Goal: Task Accomplishment & Management: Use online tool/utility

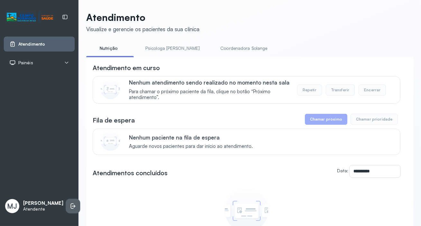
click at [70, 203] on icon at bounding box center [73, 206] width 6 height 6
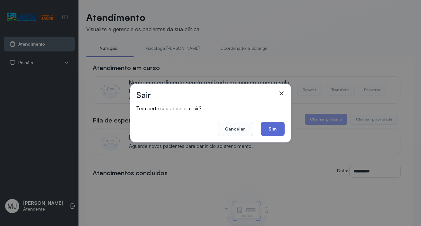
click at [280, 127] on button "Sim" at bounding box center [272, 129] width 23 height 14
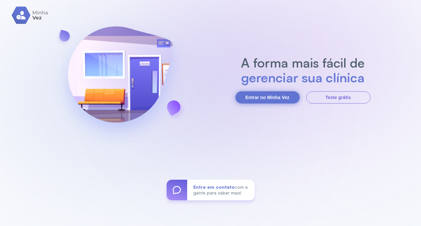
click at [288, 98] on button "Entrar no Minha Vez" at bounding box center [268, 97] width 64 height 12
click at [299, 95] on button "Entrar no Minha Vez" at bounding box center [268, 97] width 64 height 12
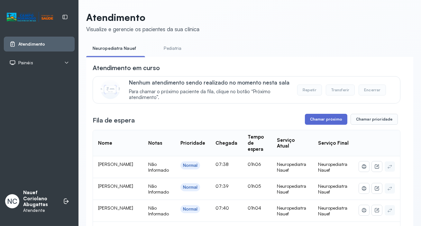
click at [316, 119] on button "Chamar próximo" at bounding box center [326, 119] width 42 height 11
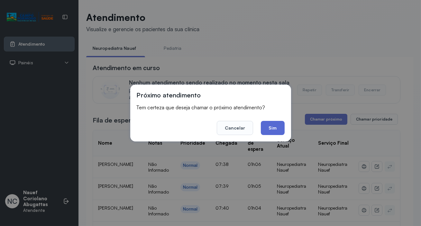
click at [277, 132] on button "Sim" at bounding box center [272, 128] width 23 height 14
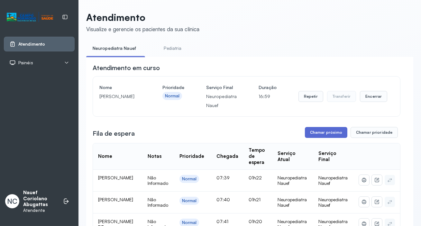
click at [322, 131] on button "Chamar próximo" at bounding box center [326, 132] width 42 height 11
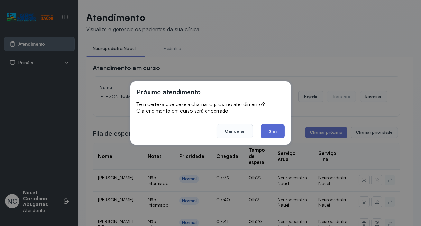
click at [278, 133] on button "Sim" at bounding box center [272, 131] width 23 height 14
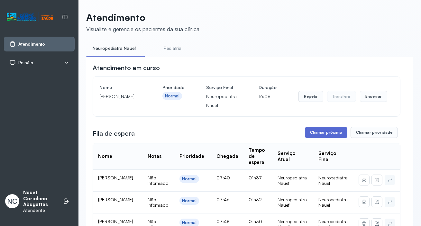
click at [314, 135] on button "Chamar próximo" at bounding box center [326, 132] width 42 height 11
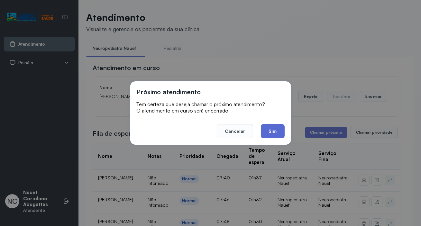
click at [274, 134] on button "Sim" at bounding box center [272, 131] width 23 height 14
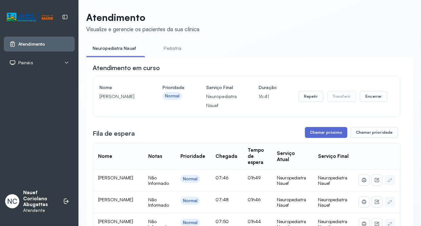
click at [325, 133] on button "Chamar próximo" at bounding box center [326, 132] width 42 height 11
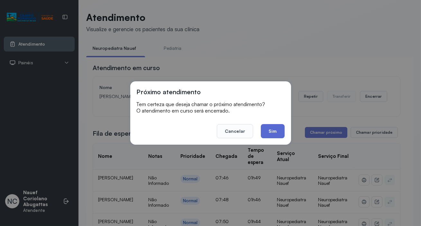
click at [263, 128] on button "Sim" at bounding box center [272, 131] width 23 height 14
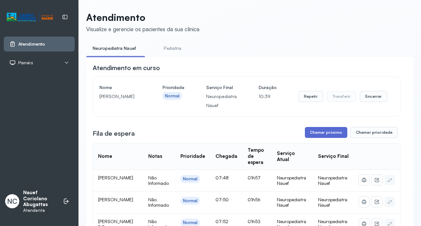
click at [313, 134] on button "Chamar próximo" at bounding box center [326, 132] width 42 height 11
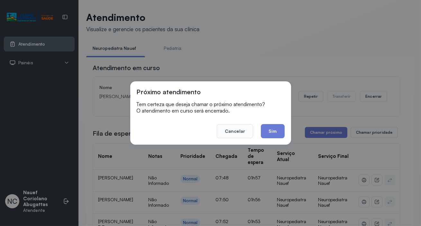
click at [277, 135] on button "Sim" at bounding box center [272, 131] width 23 height 14
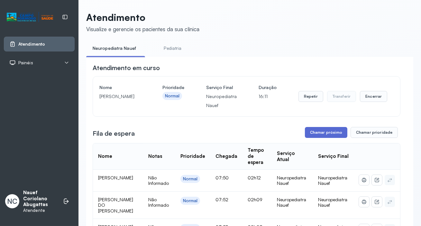
click at [320, 134] on button "Chamar próximo" at bounding box center [326, 132] width 42 height 11
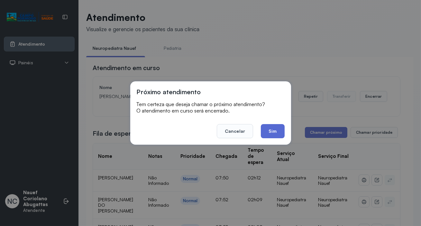
click at [269, 129] on button "Sim" at bounding box center [272, 131] width 23 height 14
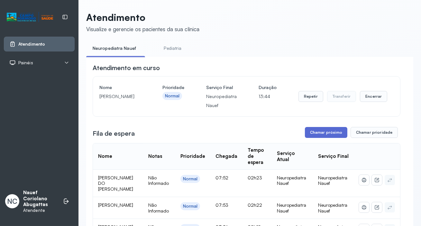
click at [323, 135] on button "Chamar próximo" at bounding box center [326, 132] width 42 height 11
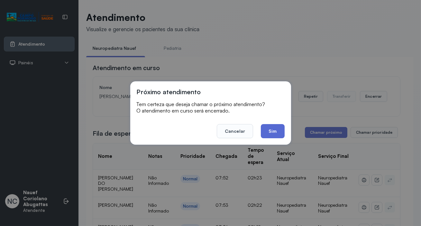
click at [277, 129] on button "Sim" at bounding box center [272, 131] width 23 height 14
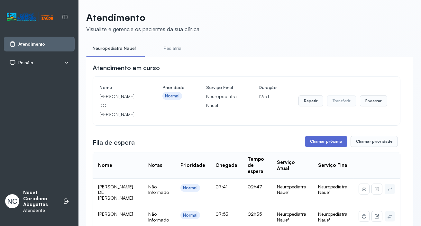
click at [314, 147] on button "Chamar próximo" at bounding box center [326, 141] width 42 height 11
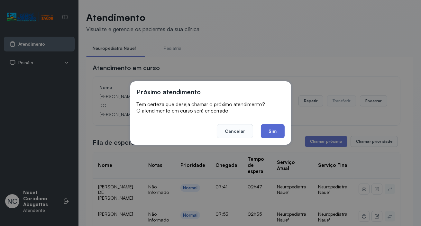
click at [270, 129] on button "Sim" at bounding box center [272, 131] width 23 height 14
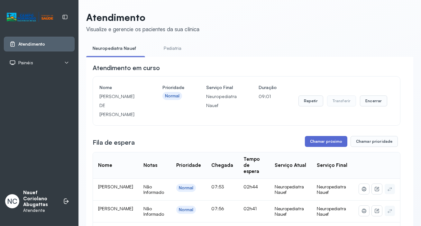
click at [324, 136] on button "Chamar próximo" at bounding box center [326, 141] width 42 height 11
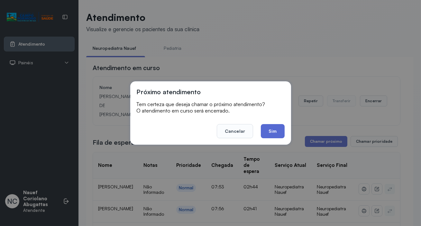
click at [277, 135] on button "Sim" at bounding box center [272, 131] width 23 height 14
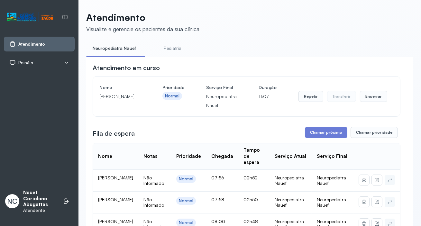
scroll to position [29, 0]
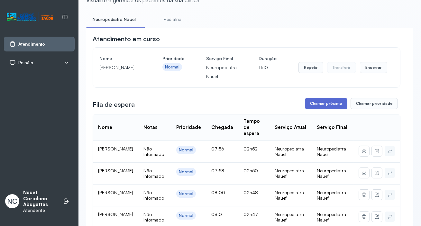
click at [313, 108] on button "Chamar próximo" at bounding box center [326, 103] width 42 height 11
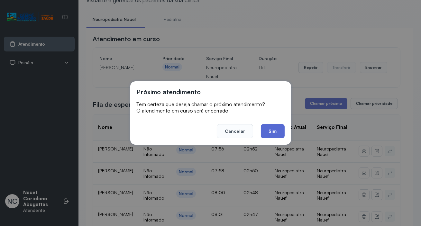
click at [274, 131] on button "Sim" at bounding box center [272, 131] width 23 height 14
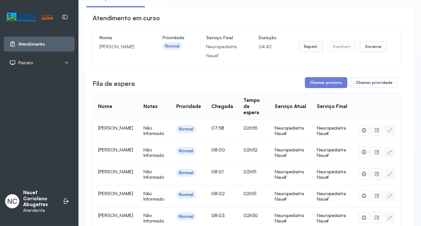
scroll to position [0, 0]
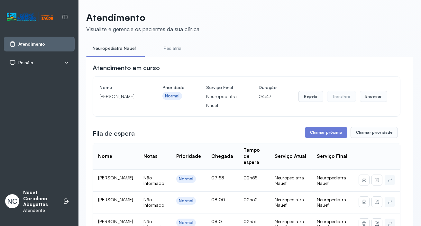
drag, startPoint x: 100, startPoint y: 97, endPoint x: 116, endPoint y: 107, distance: 19.4
click at [116, 101] on p "[PERSON_NAME]" at bounding box center [119, 96] width 41 height 9
copy p "[PERSON_NAME]"
click at [335, 132] on button "Chamar próximo" at bounding box center [326, 132] width 42 height 11
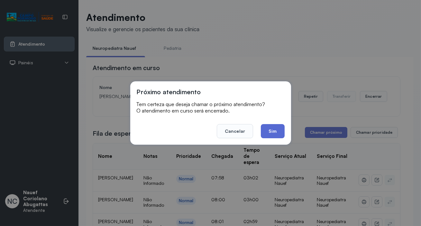
click at [278, 129] on button "Sim" at bounding box center [272, 131] width 23 height 14
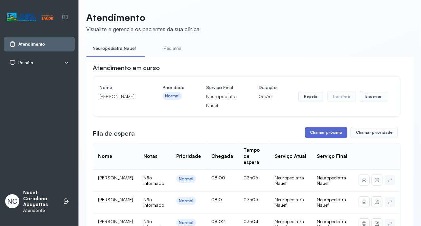
click at [311, 136] on button "Chamar próximo" at bounding box center [326, 132] width 42 height 11
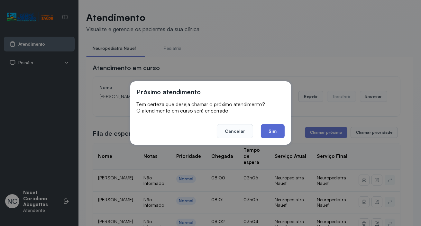
click at [274, 134] on button "Sim" at bounding box center [272, 131] width 23 height 14
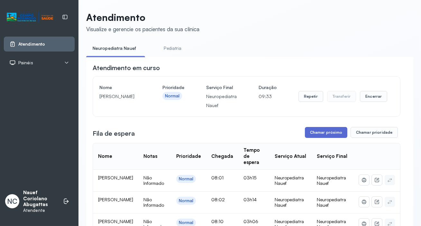
click at [321, 135] on button "Chamar próximo" at bounding box center [326, 132] width 42 height 11
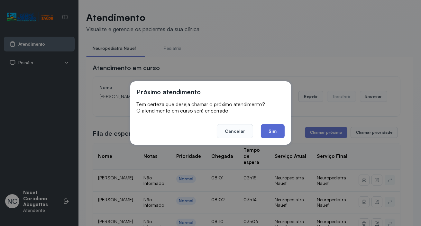
click at [283, 134] on button "Sim" at bounding box center [272, 131] width 23 height 14
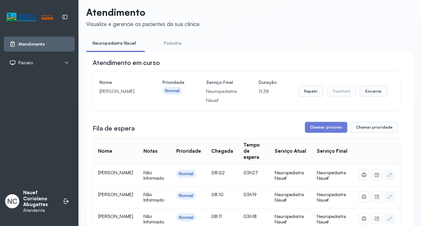
scroll to position [29, 0]
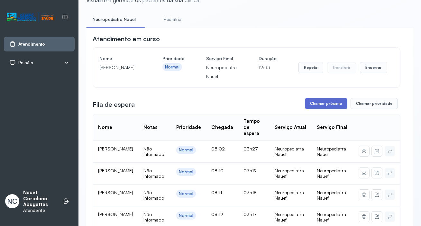
click at [307, 100] on button "Chamar próximo" at bounding box center [326, 103] width 42 height 11
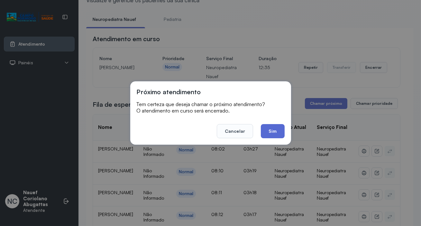
click at [267, 130] on button "Sim" at bounding box center [272, 131] width 23 height 14
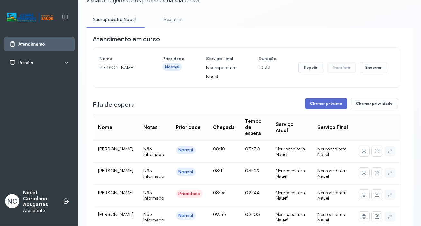
click at [316, 99] on button "Chamar próximo" at bounding box center [326, 103] width 42 height 11
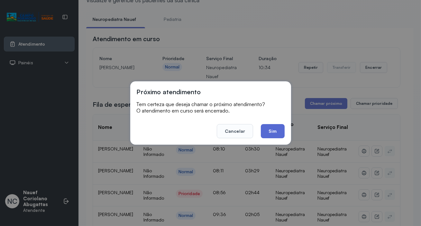
click at [269, 130] on button "Sim" at bounding box center [272, 131] width 23 height 14
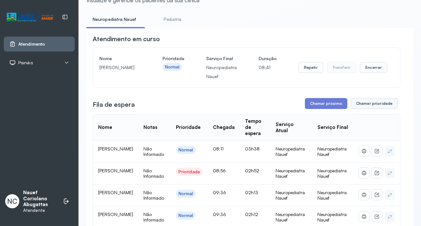
click at [359, 101] on button "Chamar prioridade" at bounding box center [375, 103] width 48 height 11
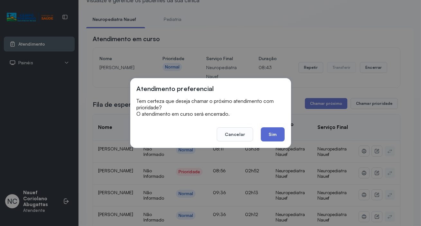
click at [272, 137] on button "Sim" at bounding box center [272, 134] width 23 height 14
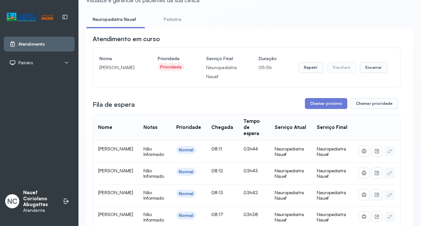
drag, startPoint x: 100, startPoint y: 68, endPoint x: 119, endPoint y: 77, distance: 21.5
click at [120, 72] on p "[PERSON_NAME]" at bounding box center [117, 67] width 36 height 9
copy p "[PERSON_NAME]"
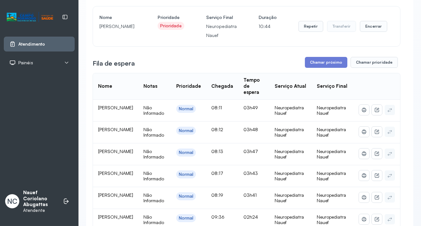
scroll to position [0, 0]
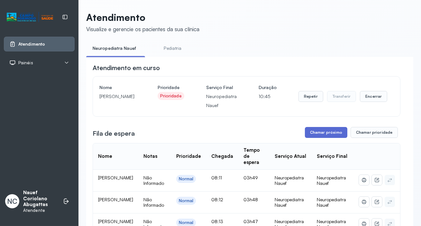
click at [326, 132] on button "Chamar próximo" at bounding box center [326, 132] width 42 height 11
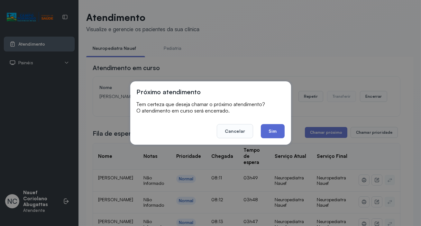
click at [277, 135] on button "Sim" at bounding box center [272, 131] width 23 height 14
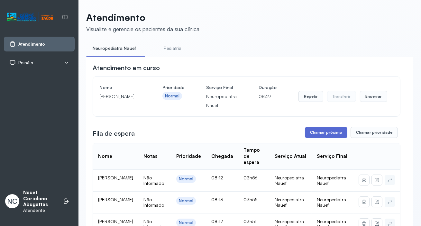
click at [317, 135] on button "Chamar próximo" at bounding box center [326, 132] width 42 height 11
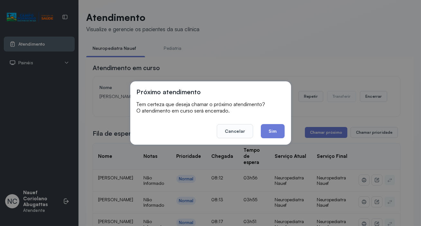
click at [276, 135] on button "Sim" at bounding box center [272, 131] width 23 height 14
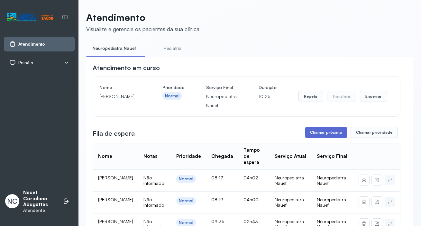
click at [328, 135] on button "Chamar próximo" at bounding box center [326, 132] width 42 height 11
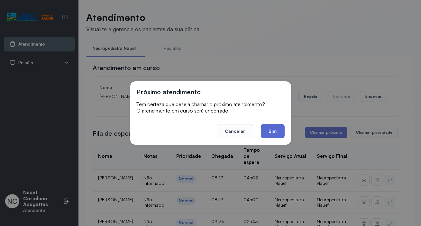
click at [275, 134] on button "Sim" at bounding box center [272, 131] width 23 height 14
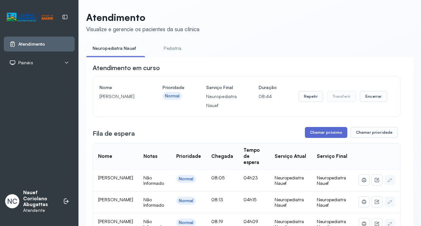
click at [312, 131] on button "Chamar próximo" at bounding box center [326, 132] width 42 height 11
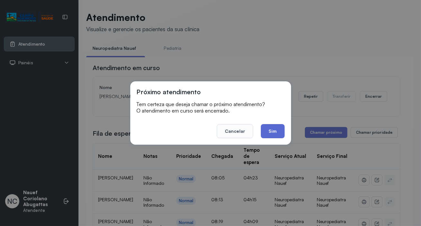
click at [277, 131] on button "Sim" at bounding box center [272, 131] width 23 height 14
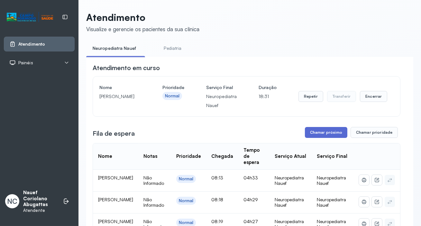
click at [322, 130] on button "Chamar próximo" at bounding box center [326, 132] width 42 height 11
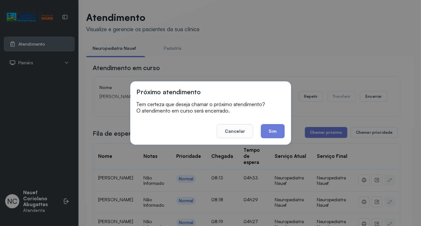
drag, startPoint x: 277, startPoint y: 130, endPoint x: 285, endPoint y: 120, distance: 13.1
click at [285, 120] on div "Próximo atendimento Tem certeza que deseja chamar o próximo atendimento? O aten…" at bounding box center [210, 112] width 161 height 63
click at [272, 132] on button "Sim" at bounding box center [272, 131] width 23 height 14
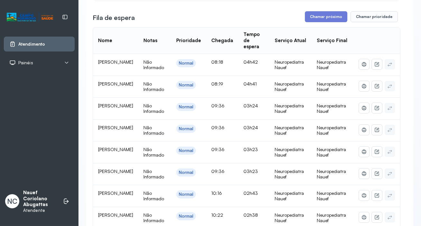
scroll to position [29, 0]
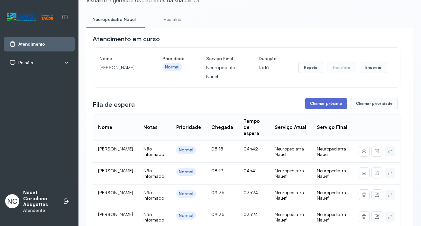
click at [314, 107] on button "Chamar próximo" at bounding box center [326, 103] width 42 height 11
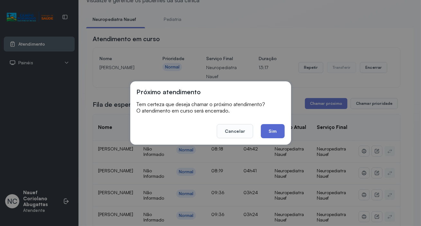
click at [270, 129] on button "Sim" at bounding box center [272, 131] width 23 height 14
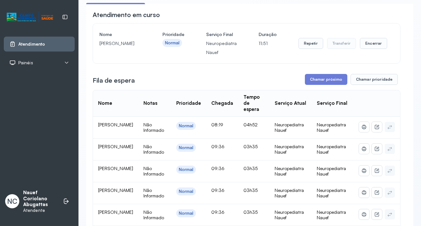
scroll to position [88, 0]
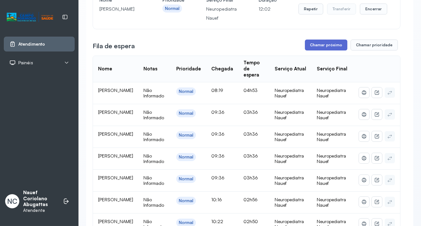
click at [315, 48] on button "Chamar próximo" at bounding box center [326, 45] width 42 height 11
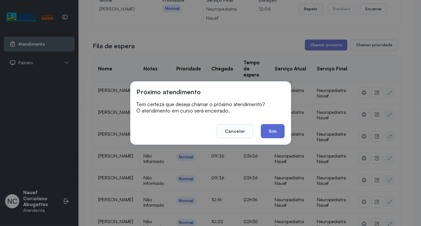
click at [278, 132] on button "Sim" at bounding box center [272, 131] width 23 height 14
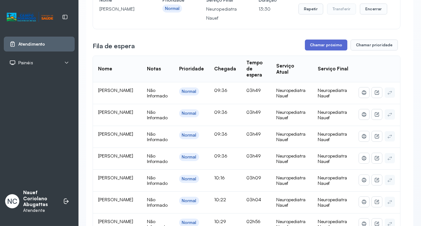
click at [314, 46] on button "Chamar próximo" at bounding box center [326, 45] width 42 height 11
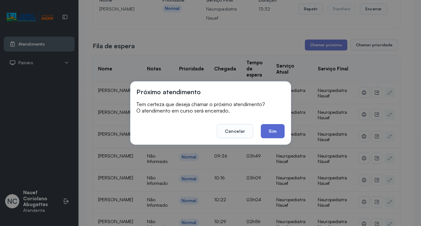
click at [276, 133] on button "Sim" at bounding box center [272, 131] width 23 height 14
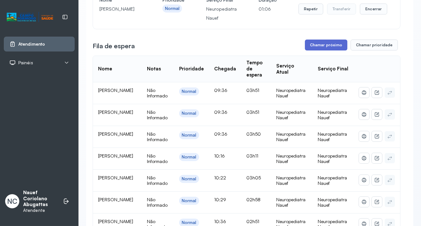
click at [312, 47] on button "Chamar próximo" at bounding box center [326, 45] width 42 height 11
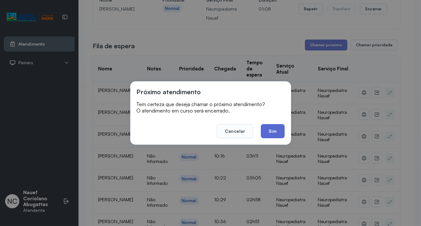
click at [270, 129] on button "Sim" at bounding box center [272, 131] width 23 height 14
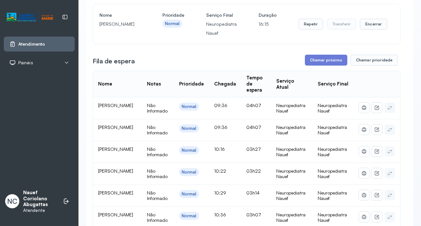
scroll to position [58, 0]
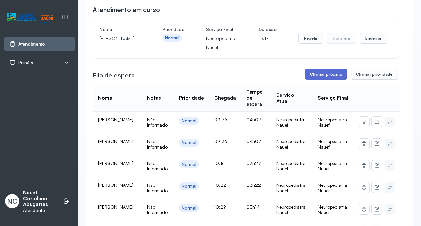
click at [312, 76] on button "Chamar próximo" at bounding box center [326, 74] width 42 height 11
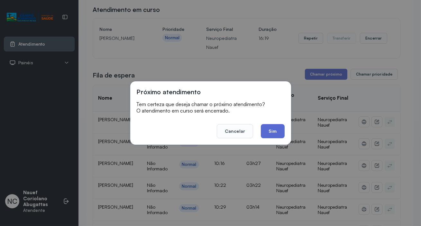
click at [267, 129] on button "Sim" at bounding box center [272, 131] width 23 height 14
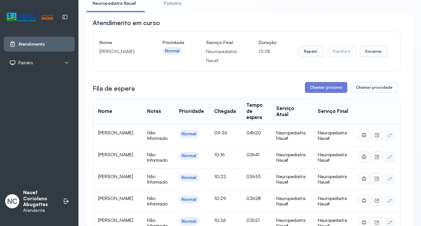
scroll to position [29, 0]
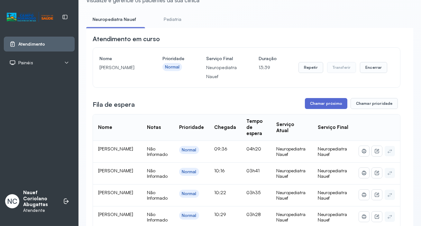
click at [327, 105] on button "Chamar próximo" at bounding box center [326, 103] width 42 height 11
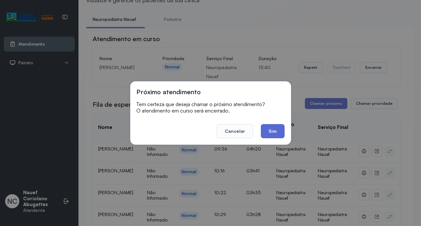
click at [278, 137] on button "Sim" at bounding box center [272, 131] width 23 height 14
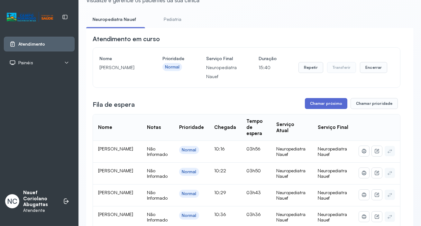
click at [312, 105] on button "Chamar próximo" at bounding box center [326, 103] width 42 height 11
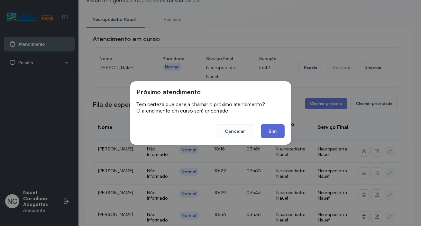
click at [270, 131] on button "Sim" at bounding box center [272, 131] width 23 height 14
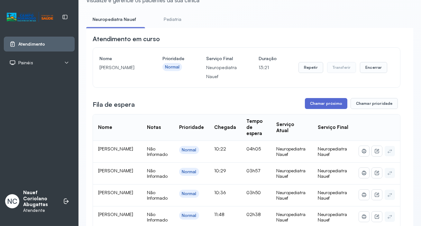
click at [329, 105] on button "Chamar próximo" at bounding box center [326, 103] width 42 height 11
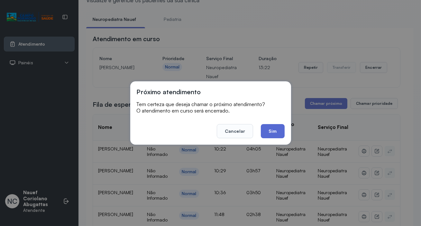
click at [275, 127] on button "Sim" at bounding box center [272, 131] width 23 height 14
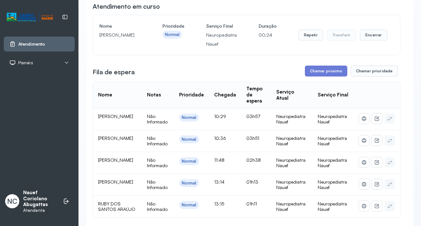
scroll to position [58, 0]
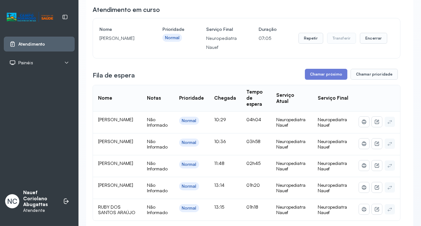
drag, startPoint x: 100, startPoint y: 38, endPoint x: 142, endPoint y: 51, distance: 43.7
click at [142, 51] on div "Nome [PERSON_NAME] Prioridade Normal Serviço Final Neuropediatra Nauef Duração …" at bounding box center [246, 38] width 295 height 27
copy p "[PERSON_NAME]"
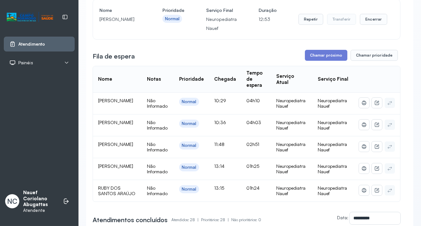
scroll to position [88, 0]
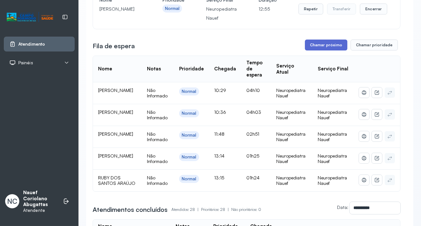
click at [333, 46] on button "Chamar próximo" at bounding box center [326, 45] width 42 height 11
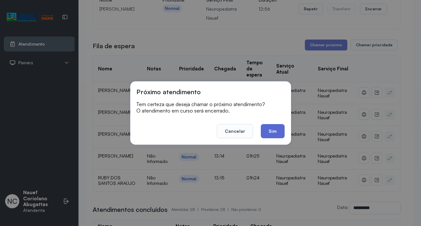
click at [264, 130] on button "Sim" at bounding box center [272, 131] width 23 height 14
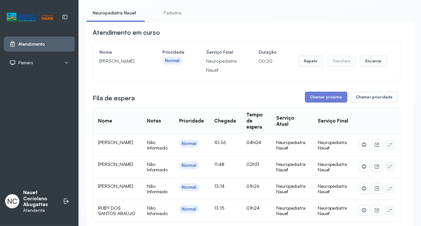
scroll to position [29, 0]
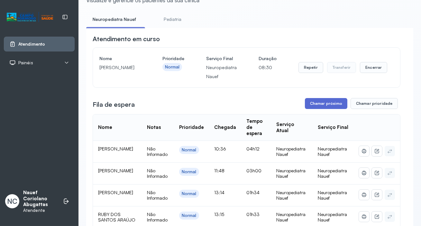
click at [314, 109] on button "Chamar próximo" at bounding box center [326, 103] width 42 height 11
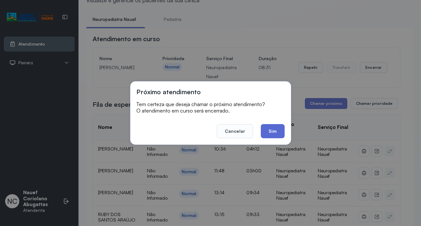
click at [274, 132] on button "Sim" at bounding box center [272, 131] width 23 height 14
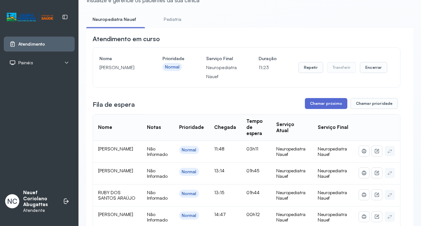
click at [325, 106] on button "Chamar próximo" at bounding box center [326, 103] width 42 height 11
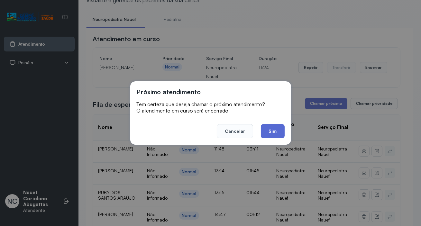
click at [276, 130] on button "Sim" at bounding box center [272, 131] width 23 height 14
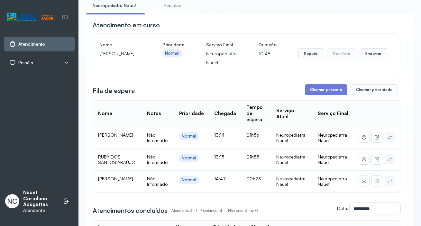
scroll to position [0, 0]
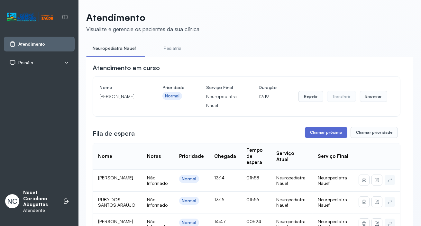
click at [315, 138] on button "Chamar próximo" at bounding box center [326, 132] width 42 height 11
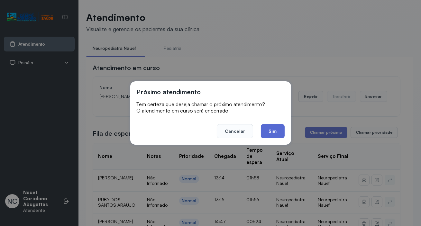
click at [277, 132] on button "Sim" at bounding box center [272, 131] width 23 height 14
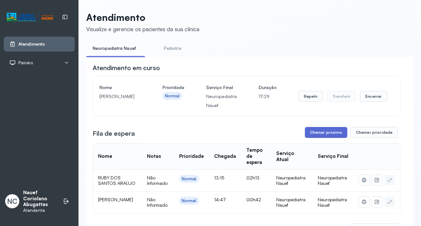
click at [316, 138] on button "Chamar próximo" at bounding box center [326, 132] width 42 height 11
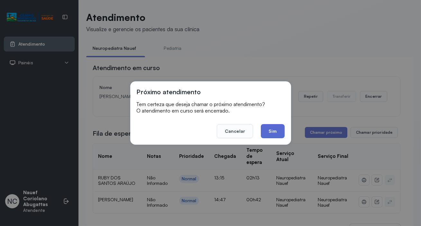
click at [275, 130] on button "Sim" at bounding box center [272, 131] width 23 height 14
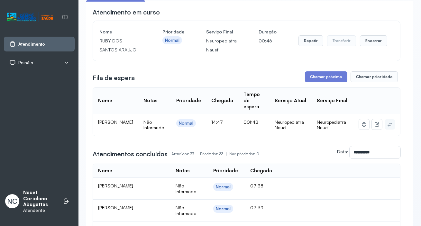
scroll to position [58, 0]
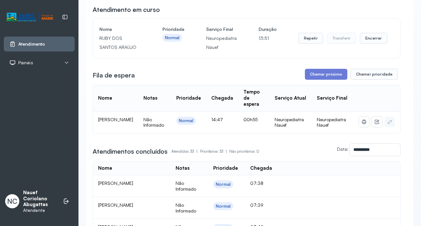
click at [316, 73] on button "Chamar próximo" at bounding box center [326, 74] width 42 height 11
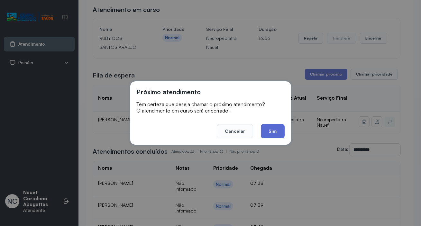
click at [263, 127] on button "Sim" at bounding box center [272, 131] width 23 height 14
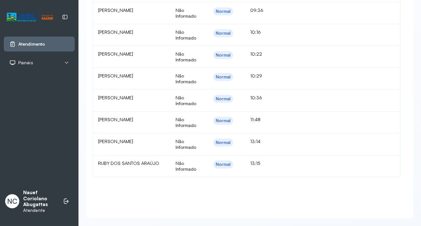
scroll to position [792, 0]
